Goal: Information Seeking & Learning: Check status

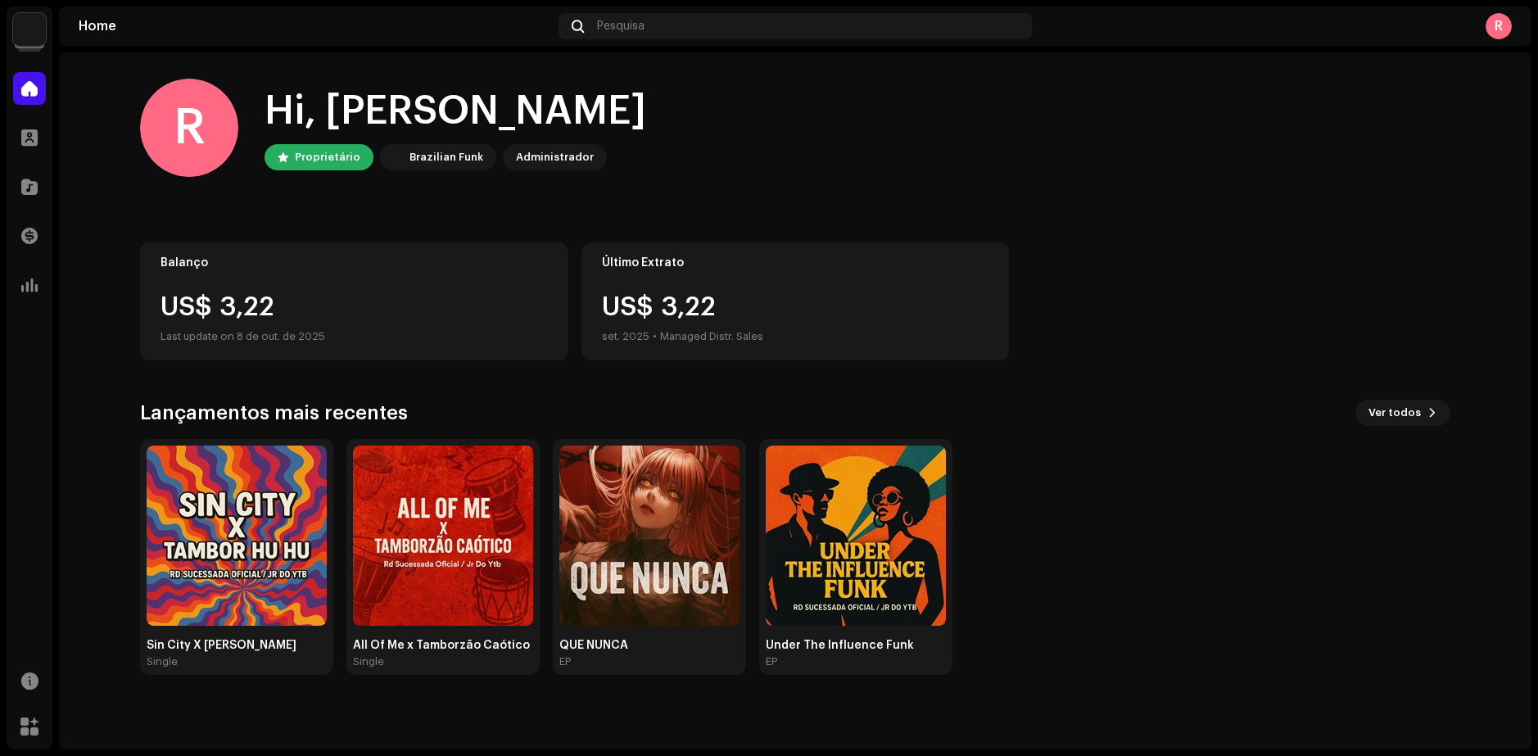
click at [28, 21] on img at bounding box center [29, 29] width 33 height 33
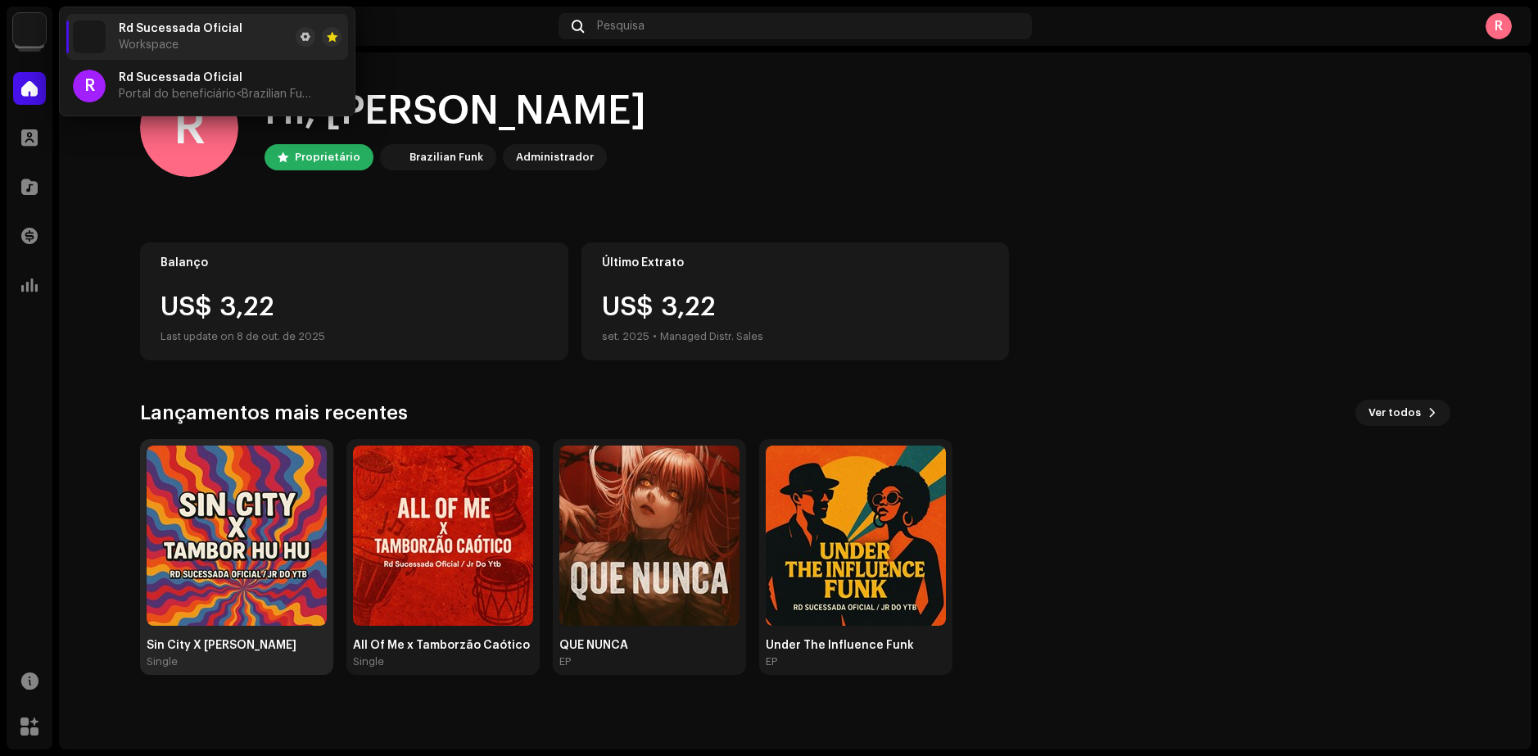
click at [219, 568] on img at bounding box center [237, 536] width 180 height 180
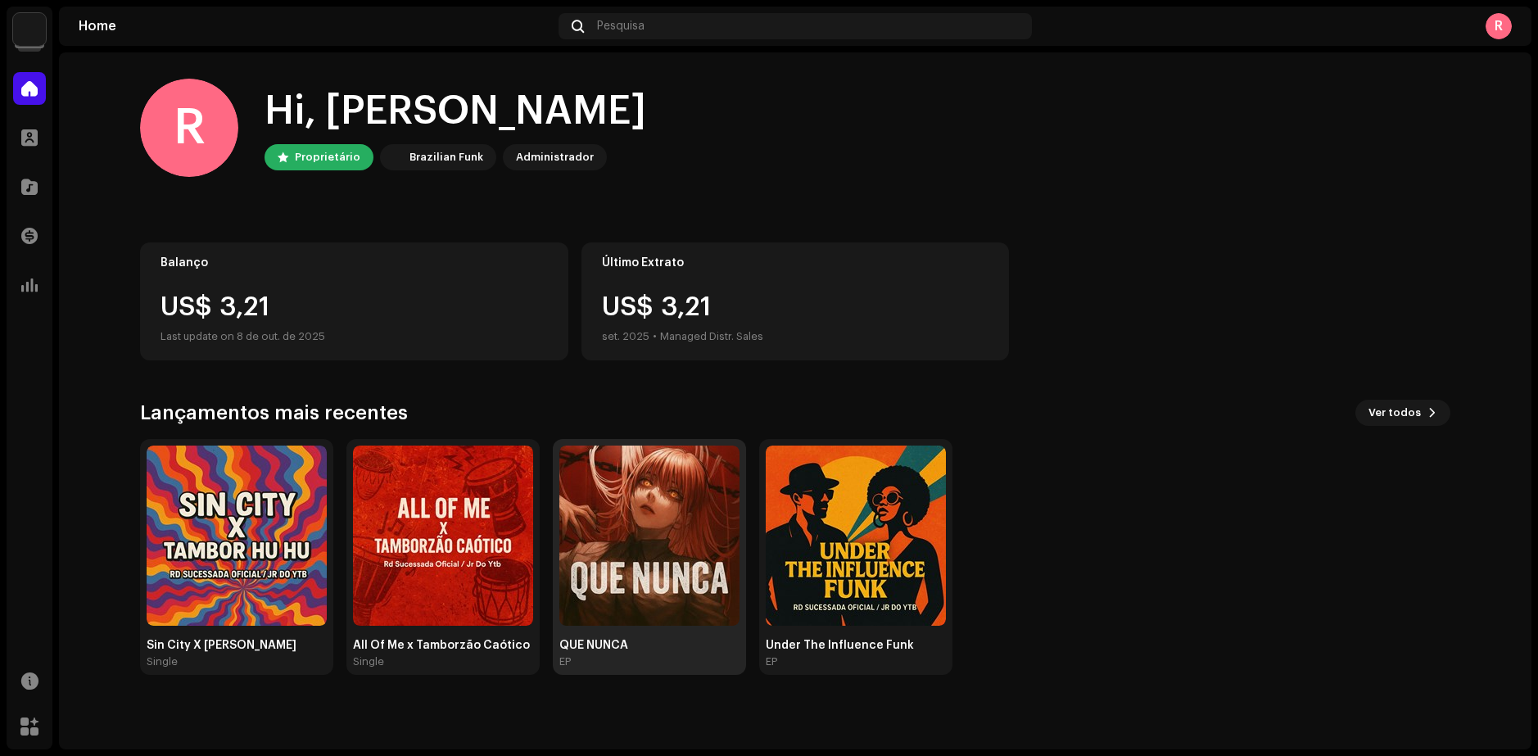
click at [651, 574] on img at bounding box center [650, 536] width 180 height 180
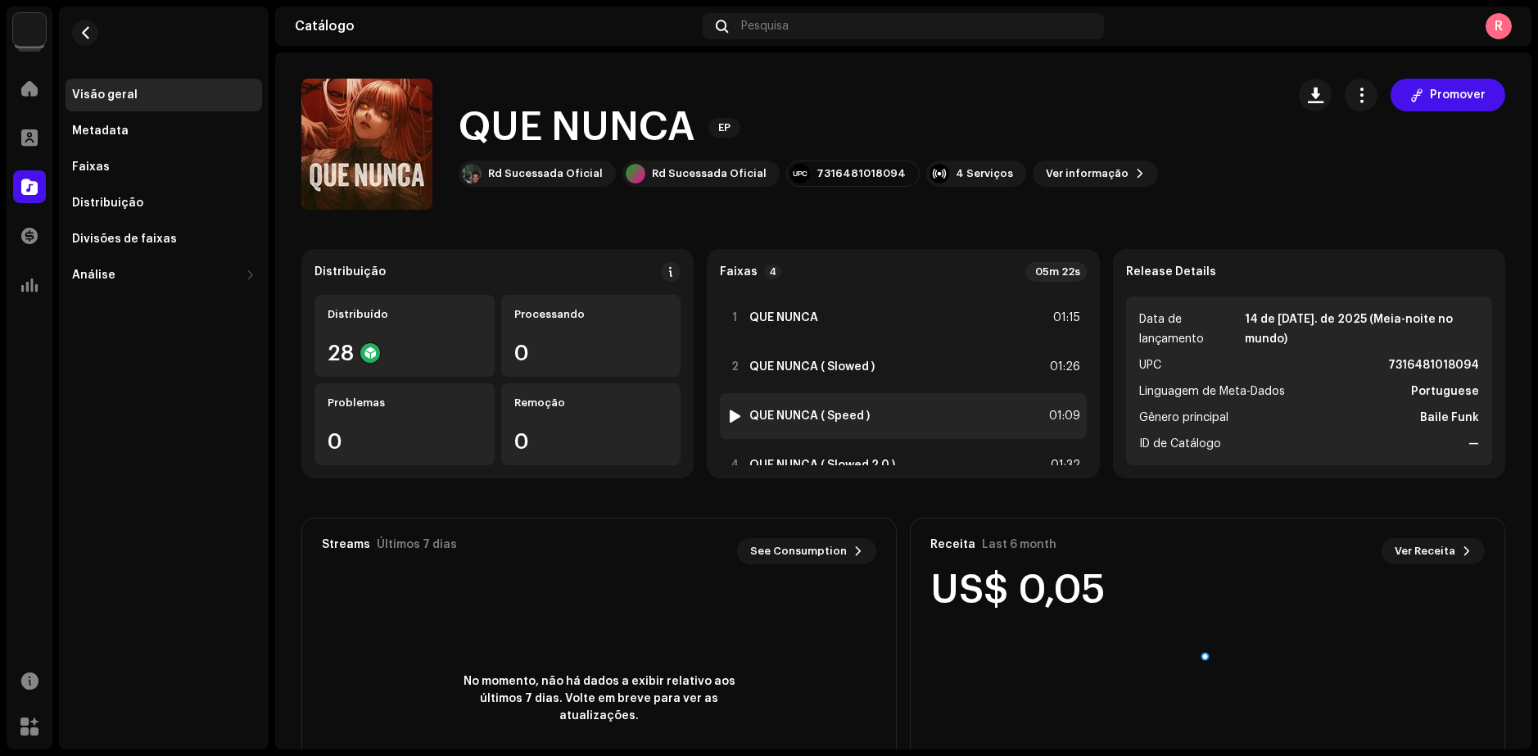
scroll to position [36, 0]
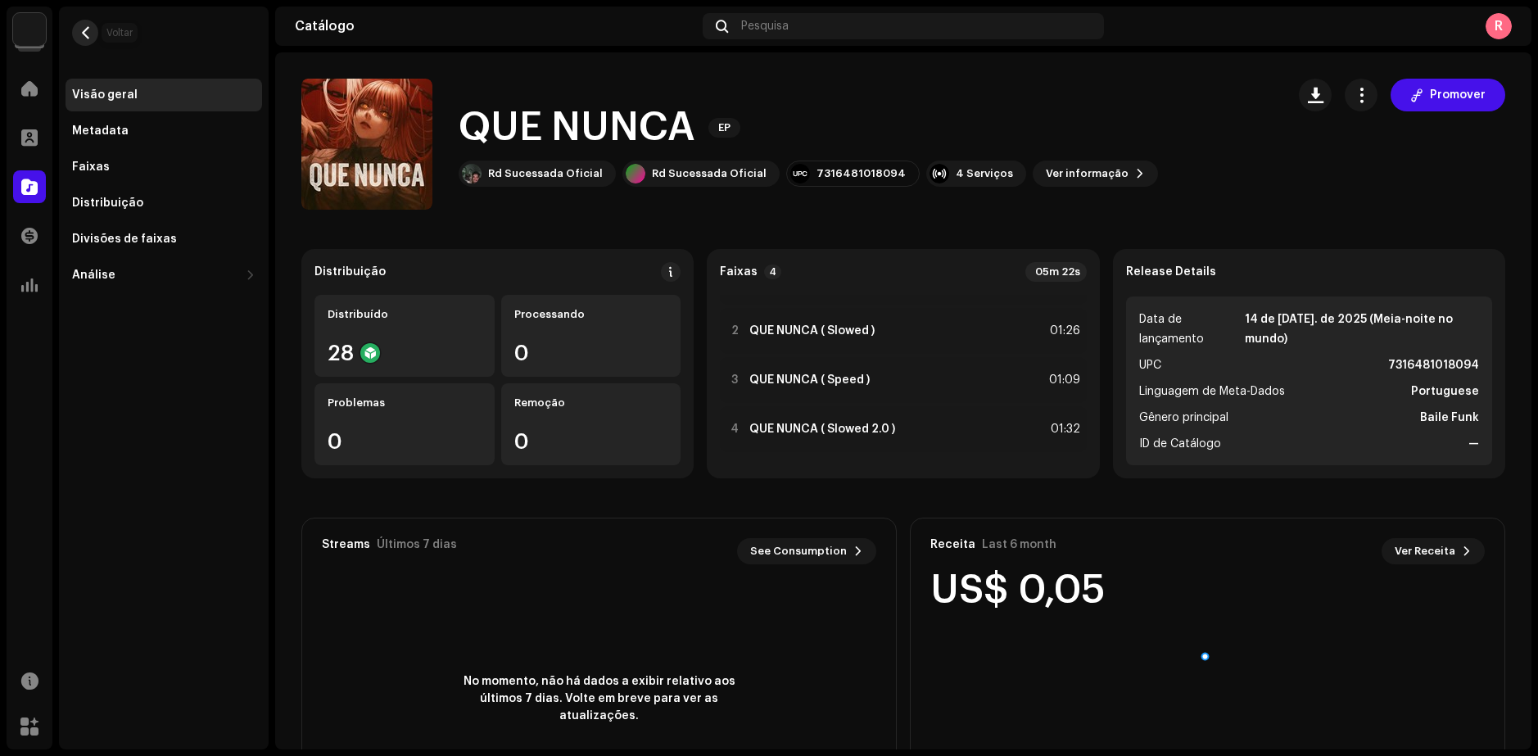
click at [90, 25] on button "button" at bounding box center [85, 33] width 26 height 26
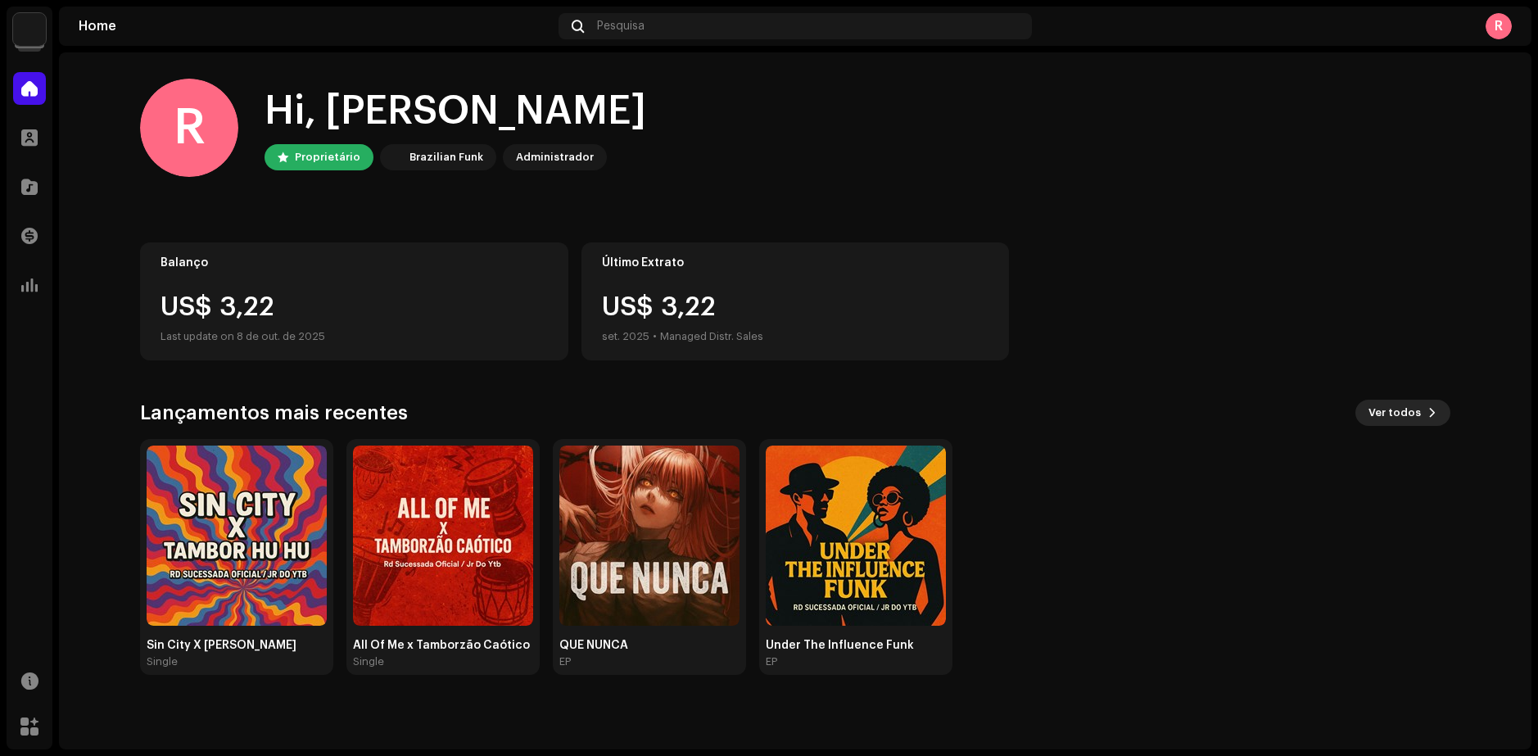
click at [1430, 414] on span at bounding box center [1433, 412] width 10 height 13
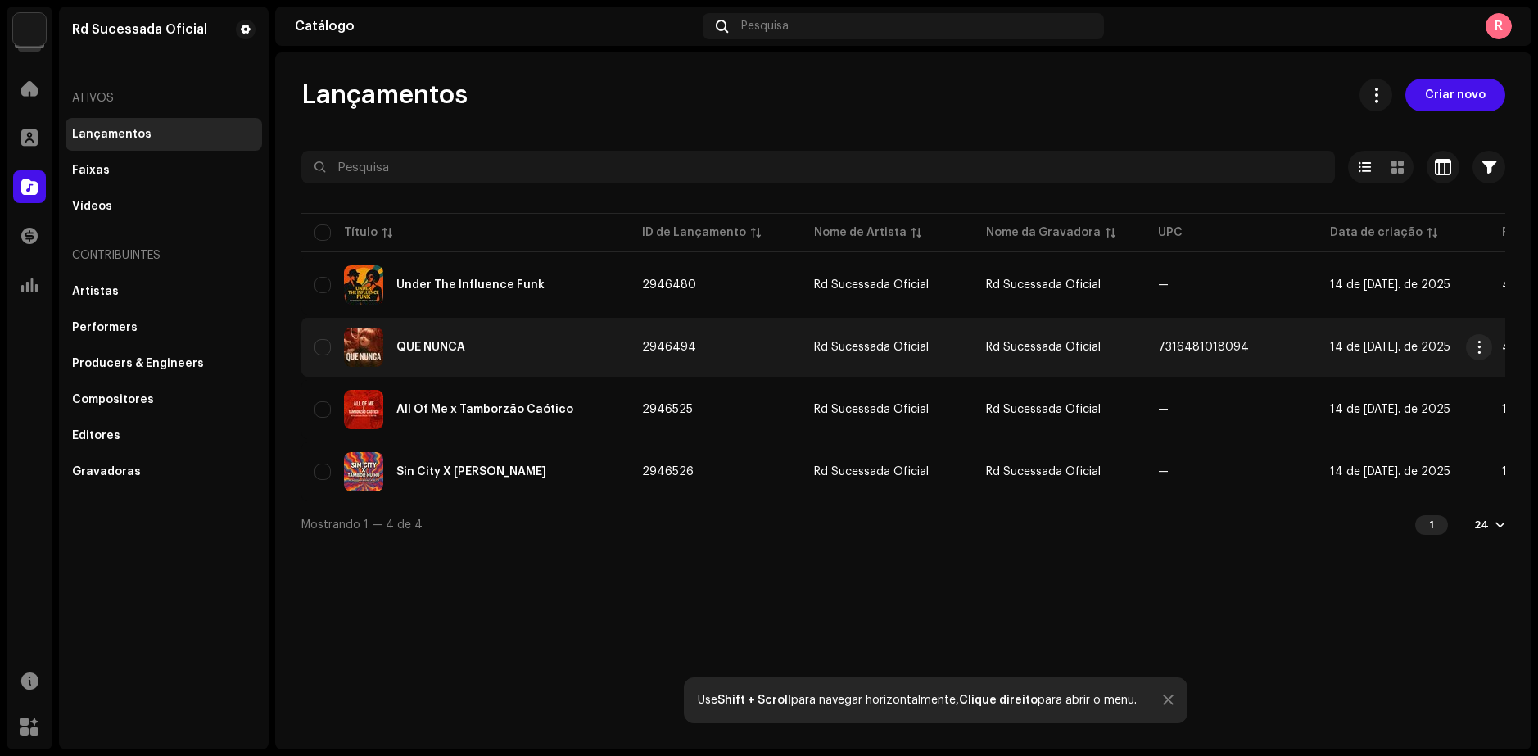
click at [407, 347] on div "QUE NUNCA" at bounding box center [431, 347] width 69 height 11
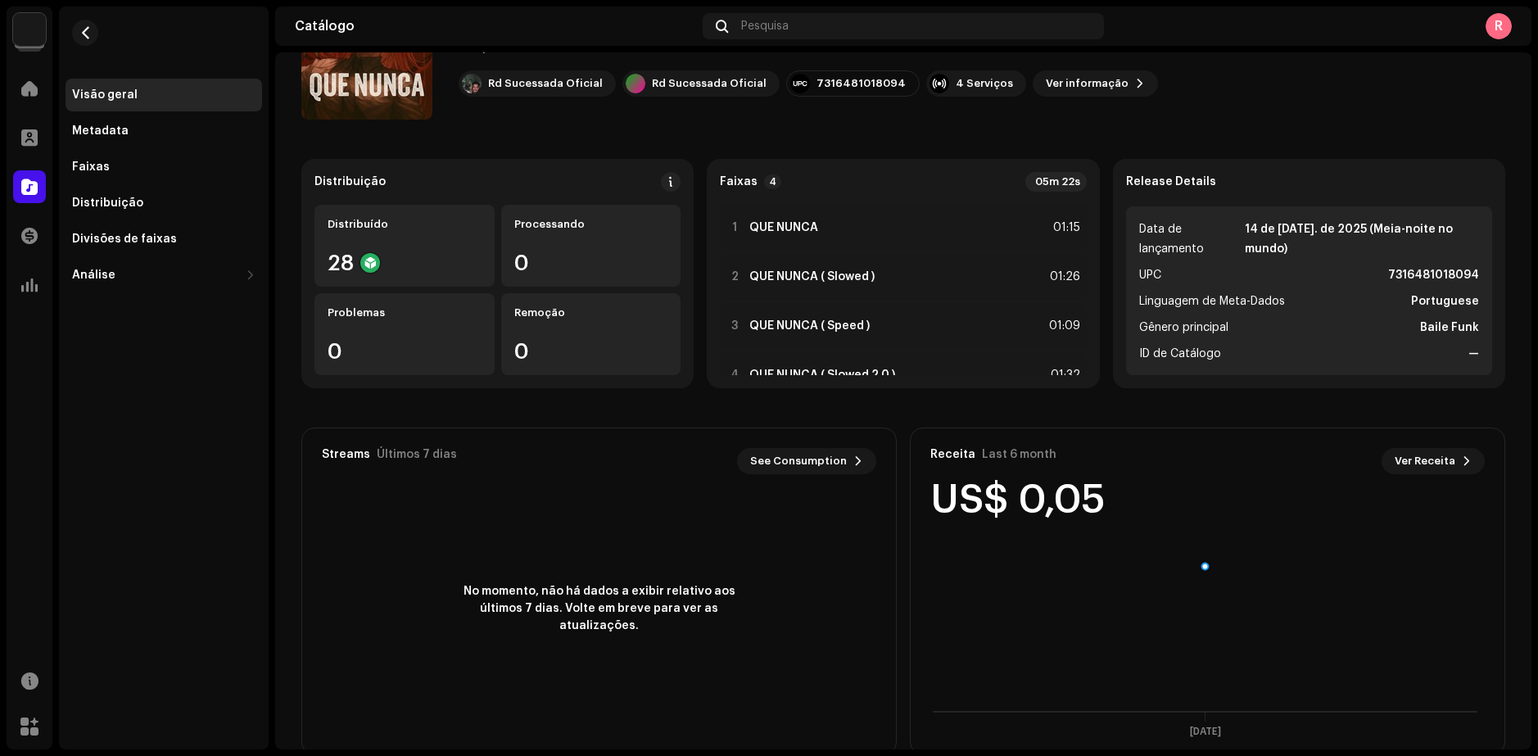
scroll to position [122, 0]
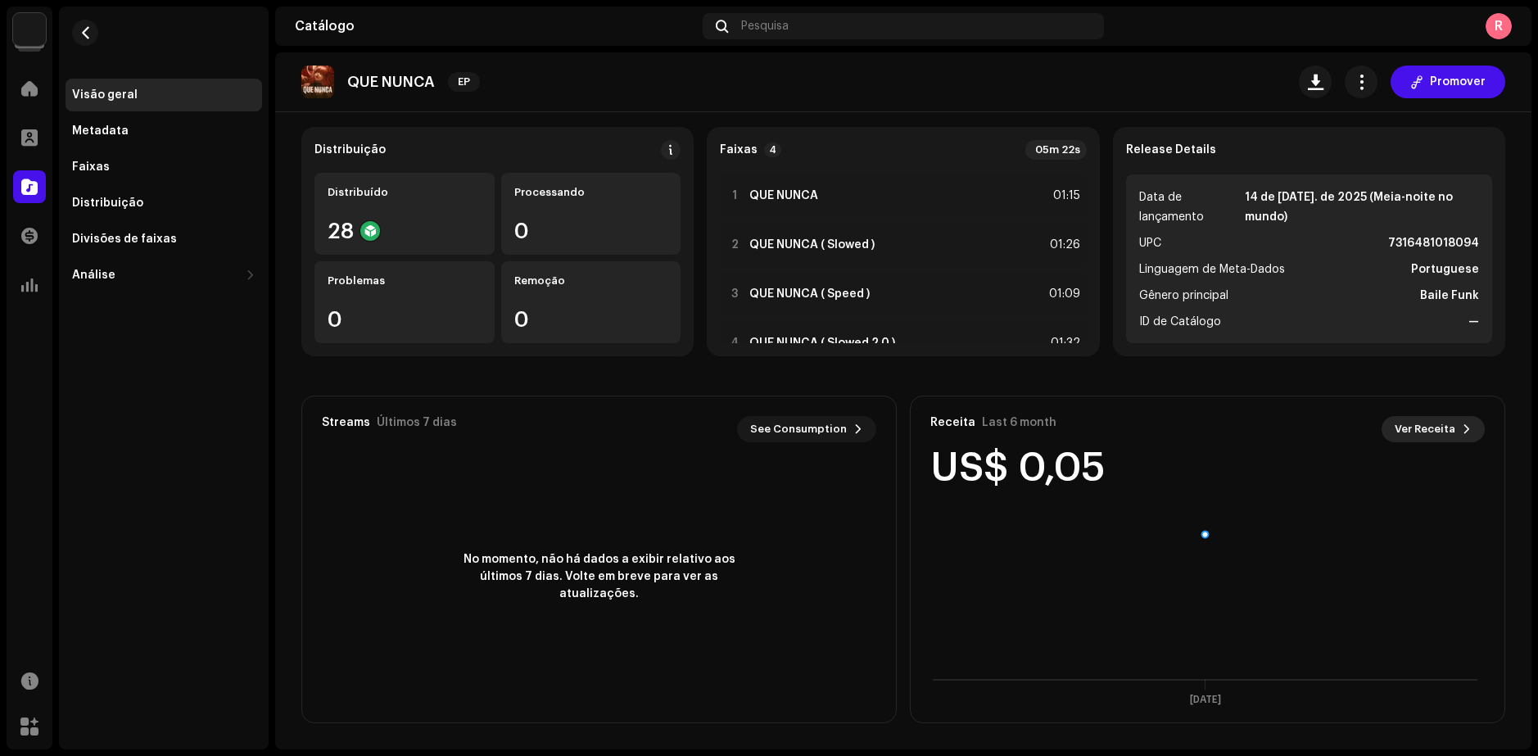
click at [1438, 423] on span "Ver Receita" at bounding box center [1425, 429] width 61 height 33
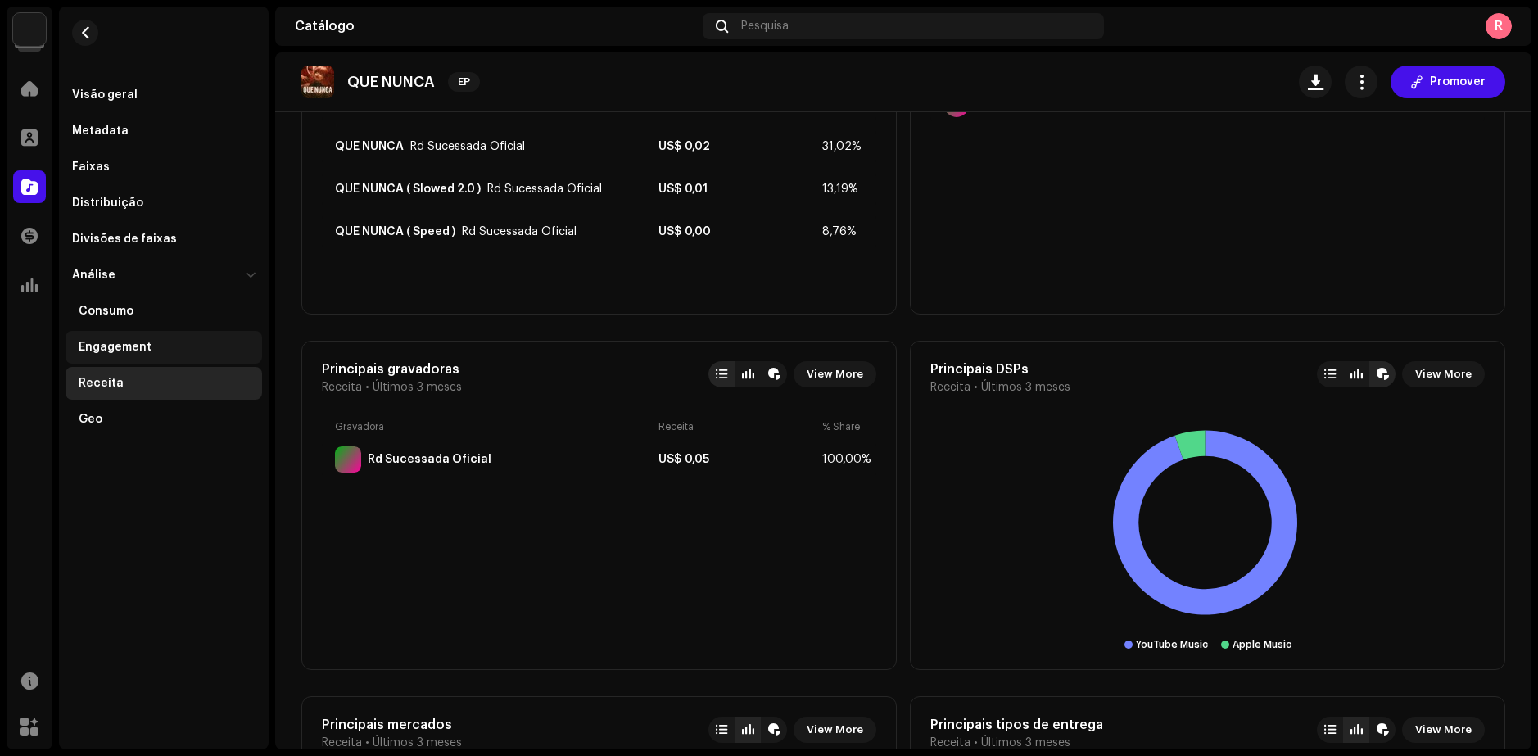
scroll to position [737, 0]
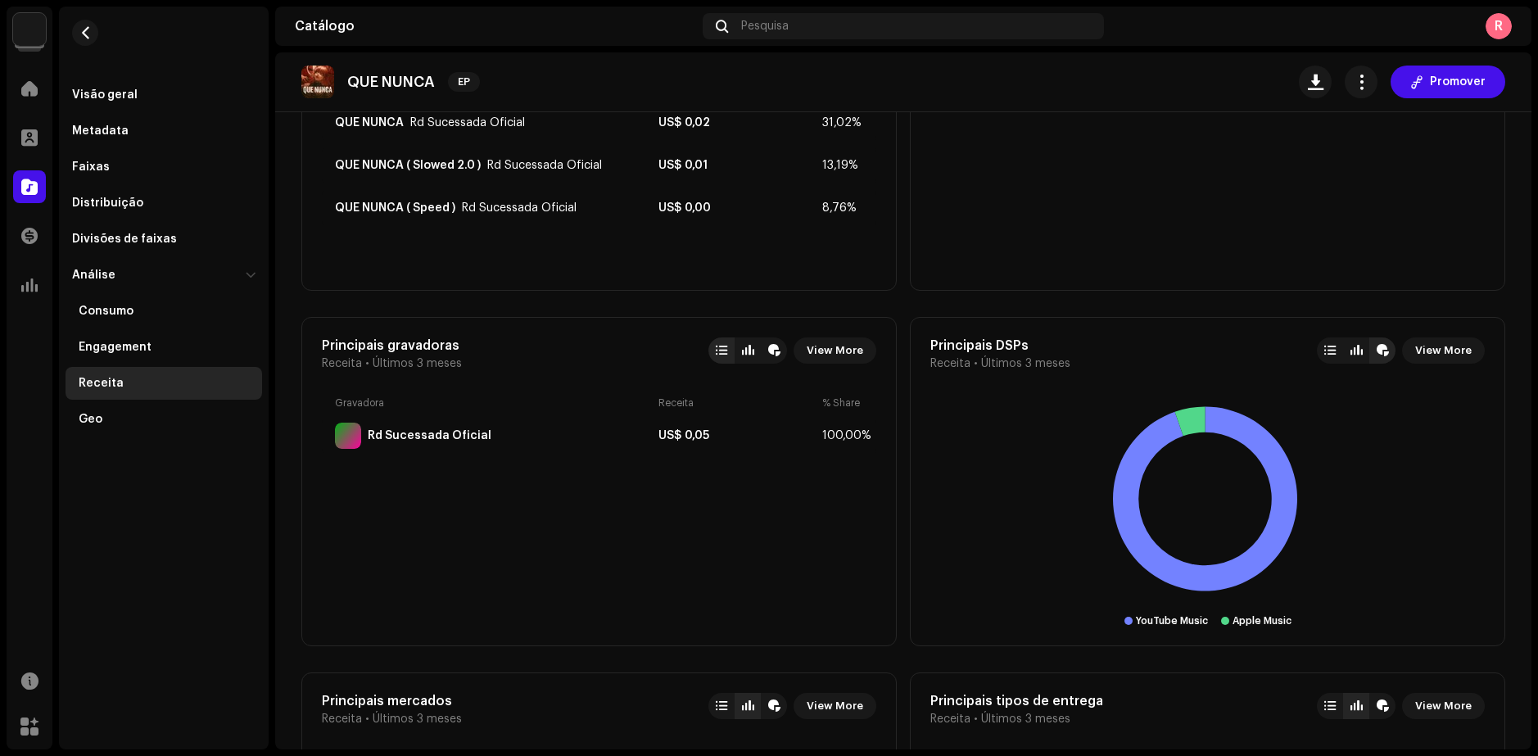
click at [0, 244] on div "Rd Sucessada Oficial Home Perfil Catálogo Transações Análise Recursos Marketpla…" at bounding box center [769, 378] width 1538 height 756
click at [34, 243] on div at bounding box center [29, 236] width 33 height 33
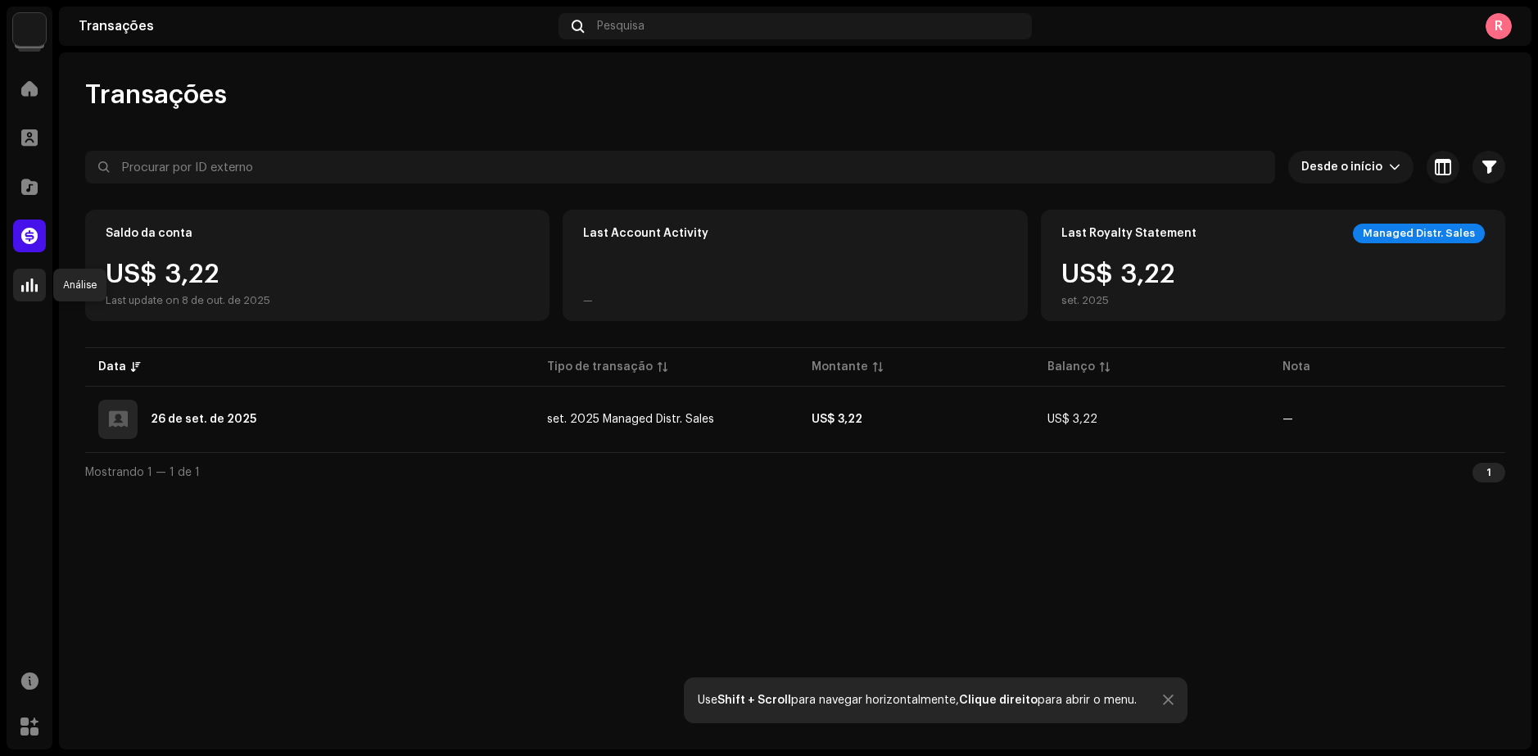
click at [35, 287] on span at bounding box center [29, 285] width 16 height 13
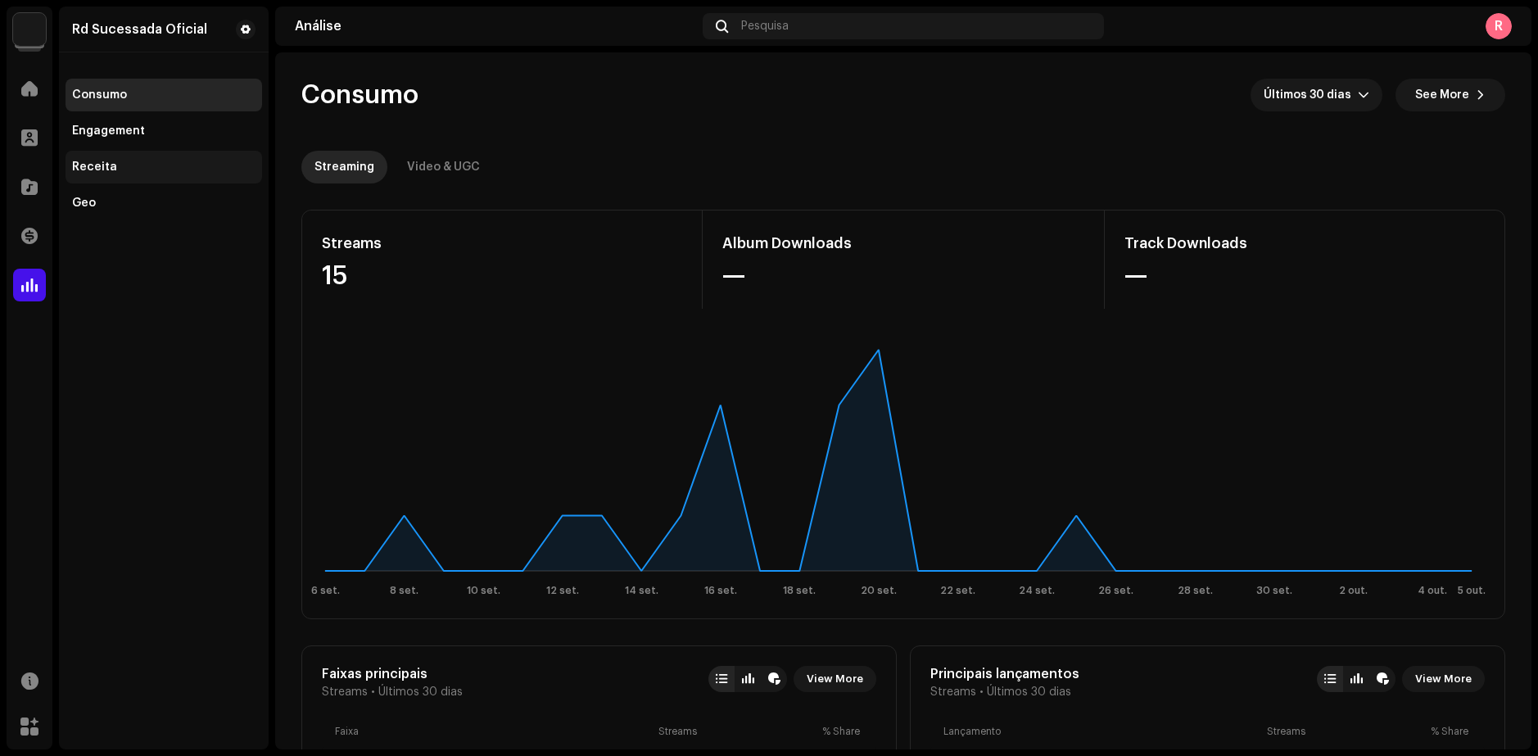
click at [102, 159] on div "Receita" at bounding box center [164, 167] width 197 height 33
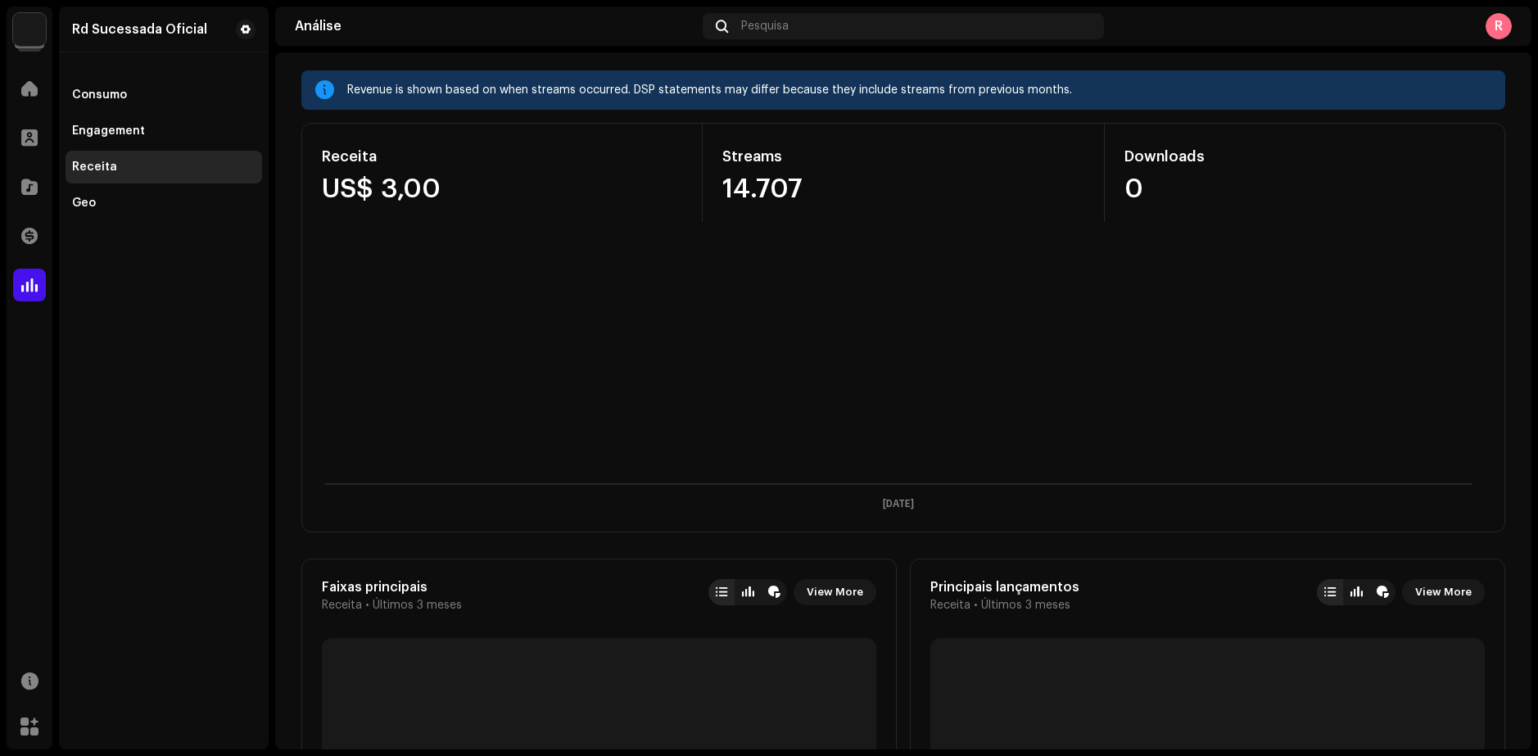
scroll to position [246, 0]
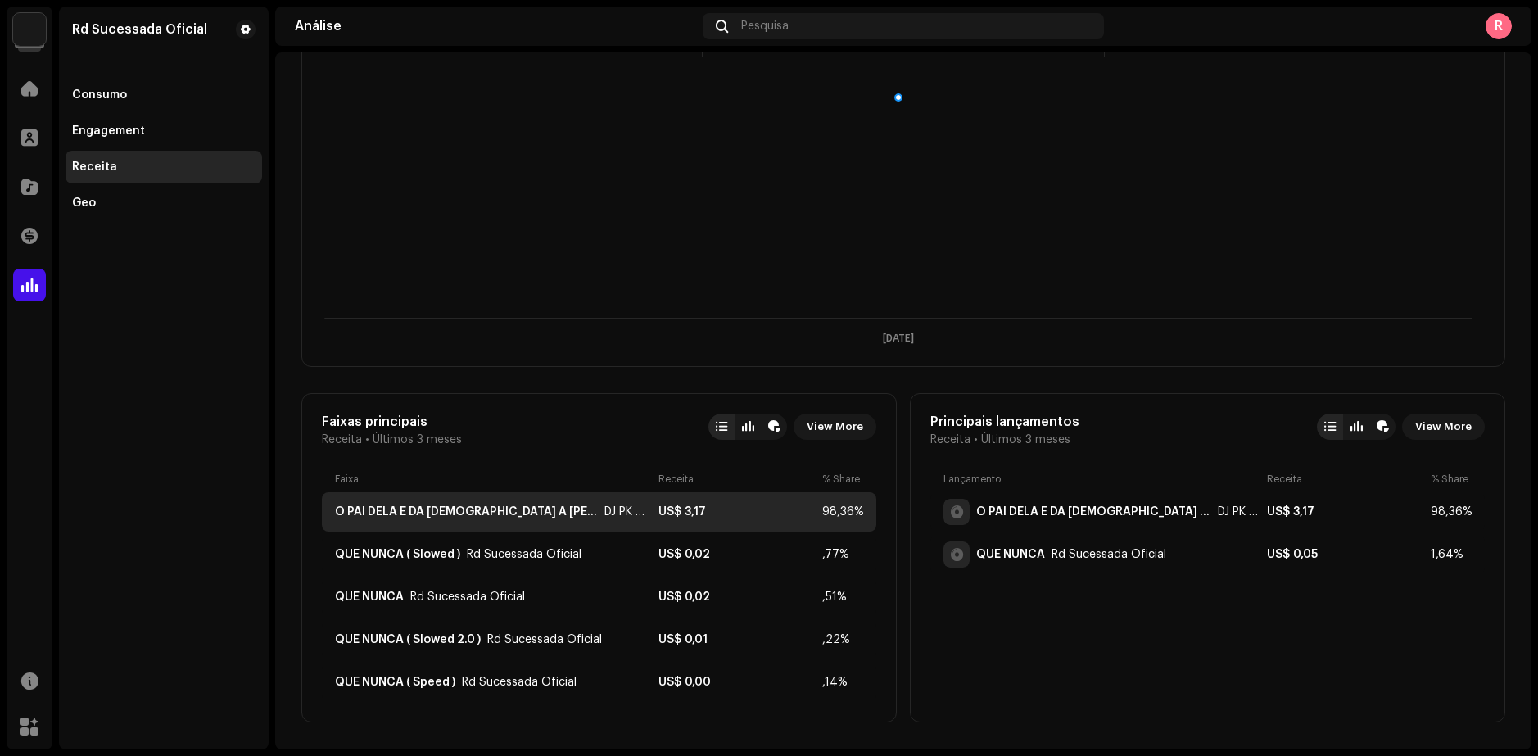
drag, startPoint x: 705, startPoint y: 513, endPoint x: 647, endPoint y: 517, distance: 58.3
click at [647, 517] on div "O PAI DELA É DA [DEMOGRAPHIC_DATA] A [PERSON_NAME] E MACUMBEIRA DJ PK O Único U…" at bounding box center [599, 511] width 555 height 39
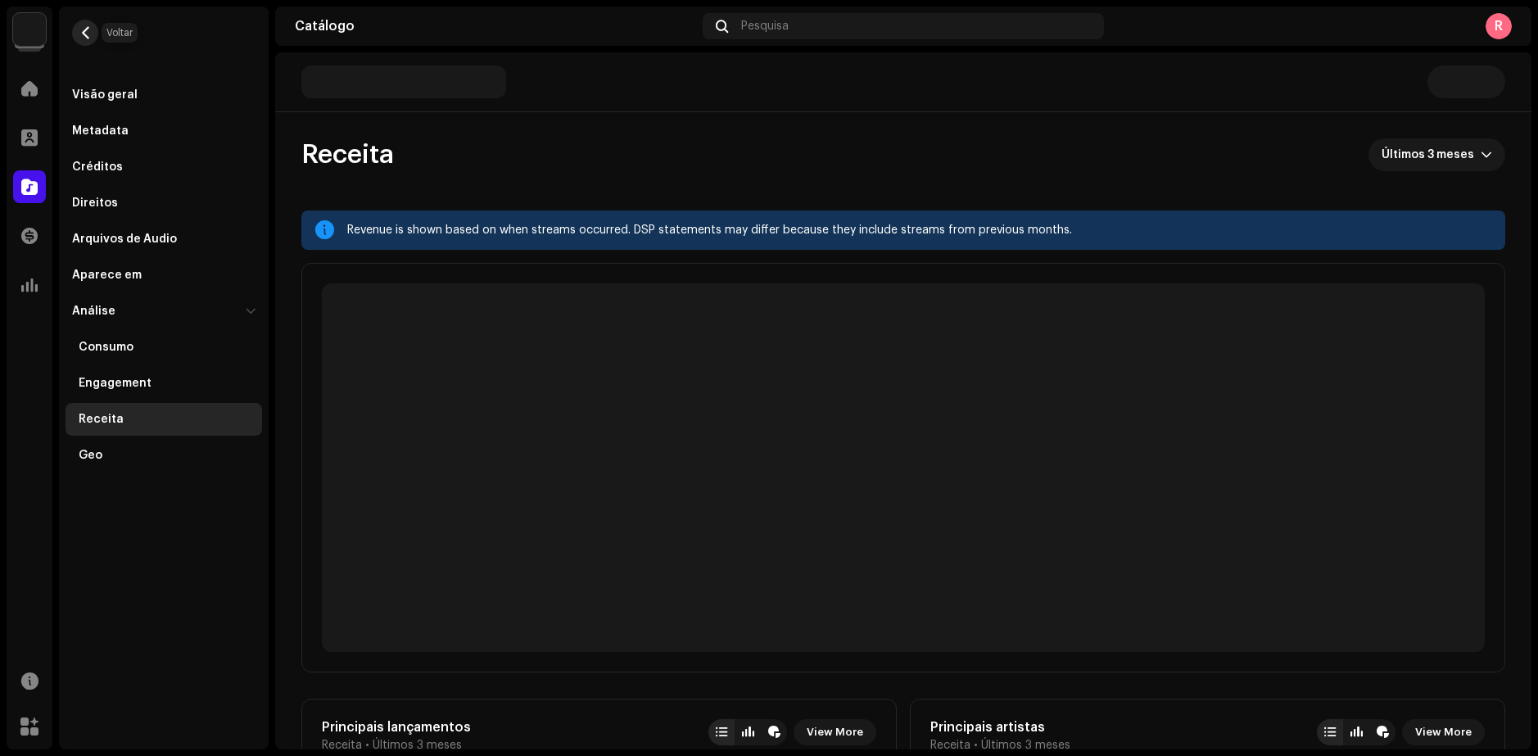
click at [85, 27] on span "button" at bounding box center [85, 32] width 12 height 13
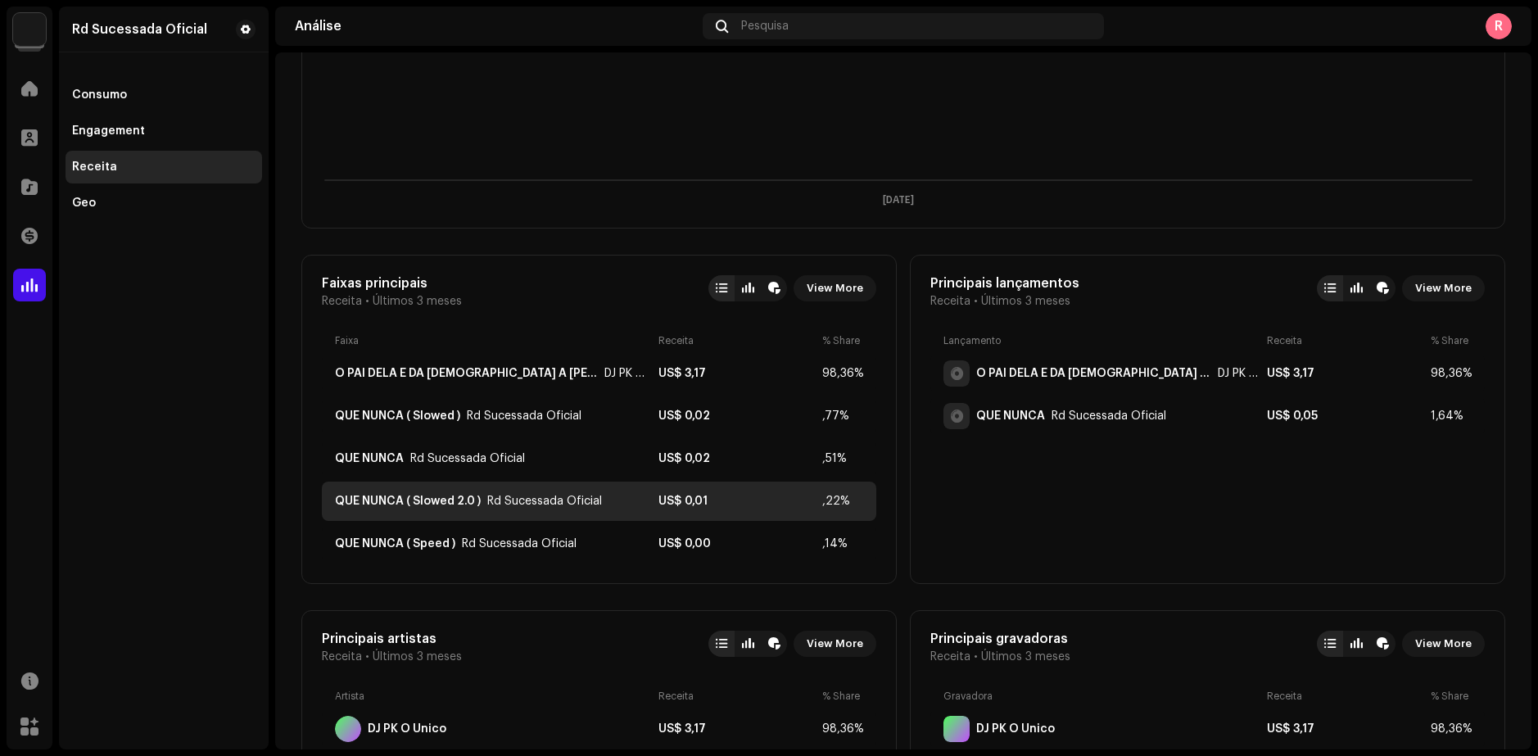
scroll to position [410, 0]
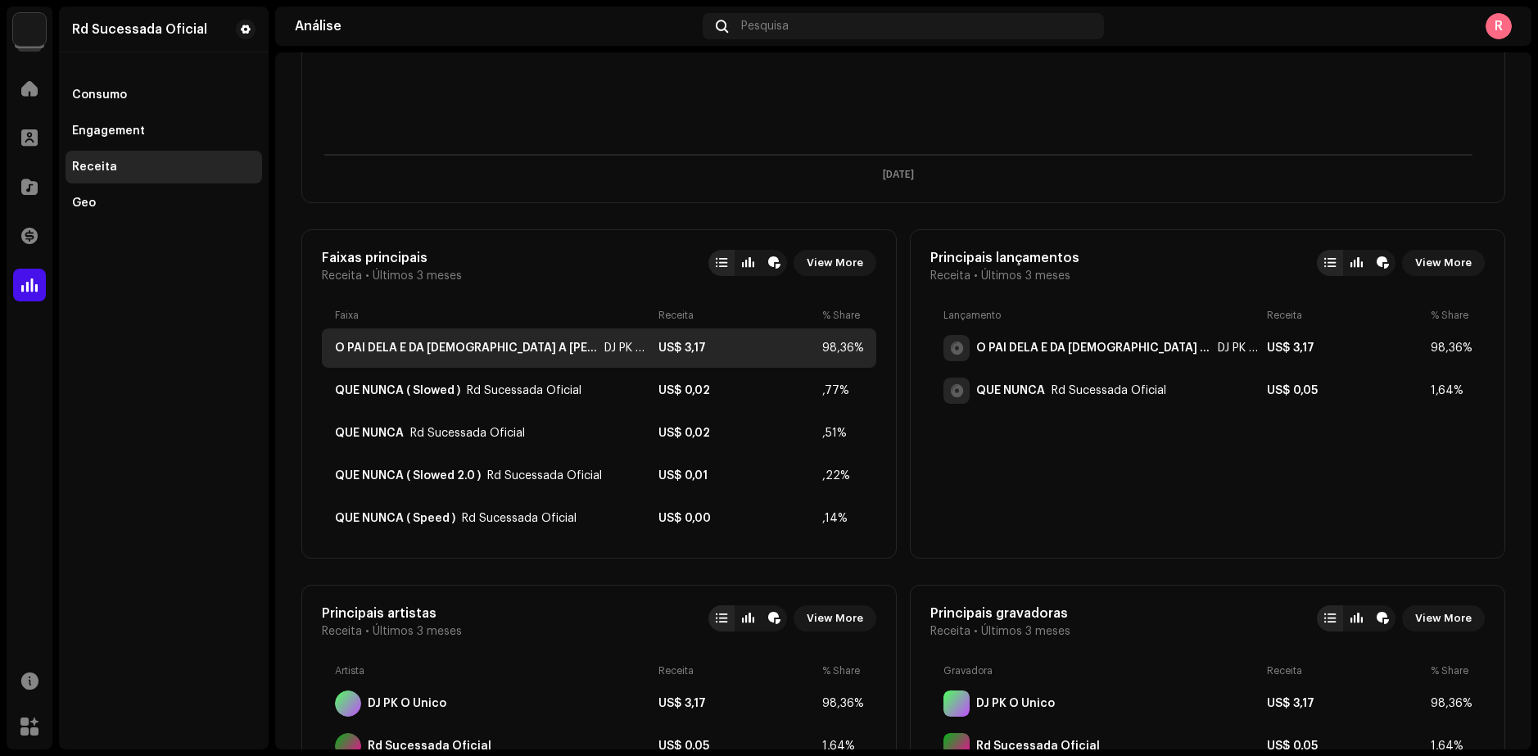
click at [442, 338] on div "O PAI DELA É DA [DEMOGRAPHIC_DATA] A [PERSON_NAME] E MACUMBEIRA DJ PK O Único U…" at bounding box center [599, 348] width 555 height 39
